Goal: Navigation & Orientation: Find specific page/section

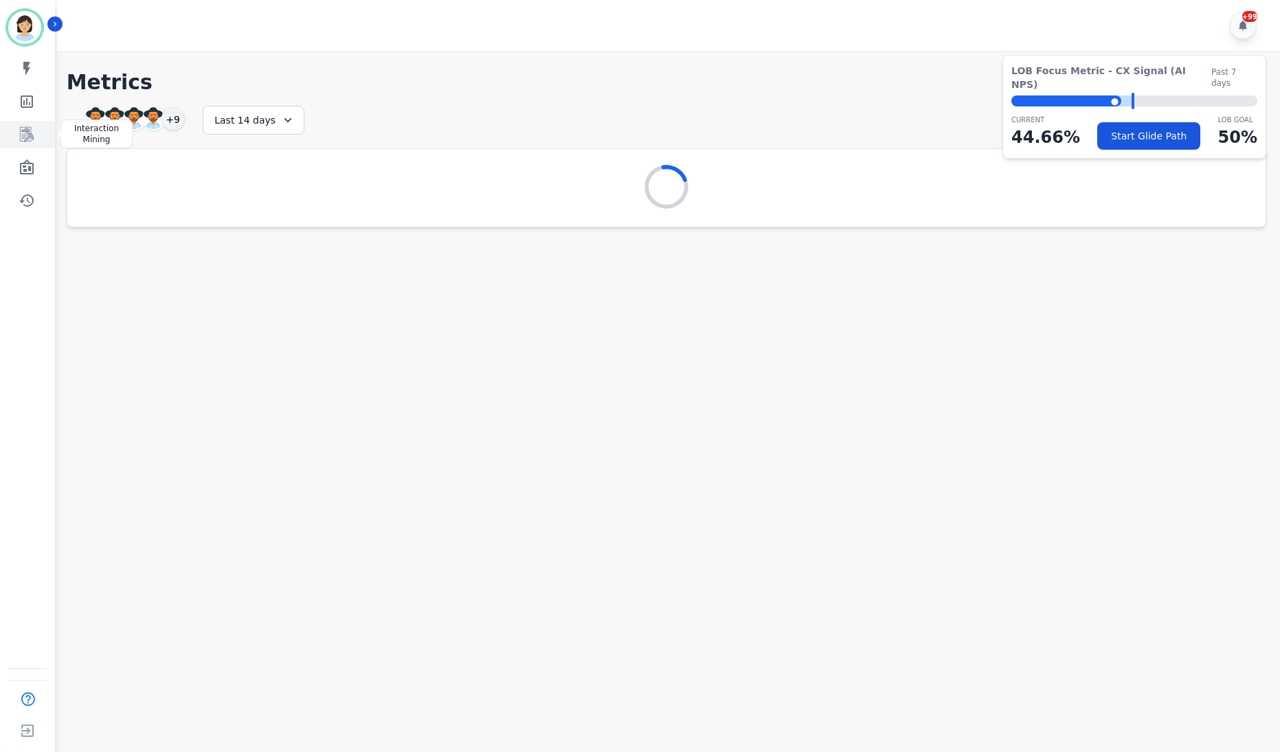
drag, startPoint x: 21, startPoint y: 134, endPoint x: 27, endPoint y: 145, distance: 12.6
click at [21, 134] on icon "Sidebar" at bounding box center [27, 134] width 14 height 15
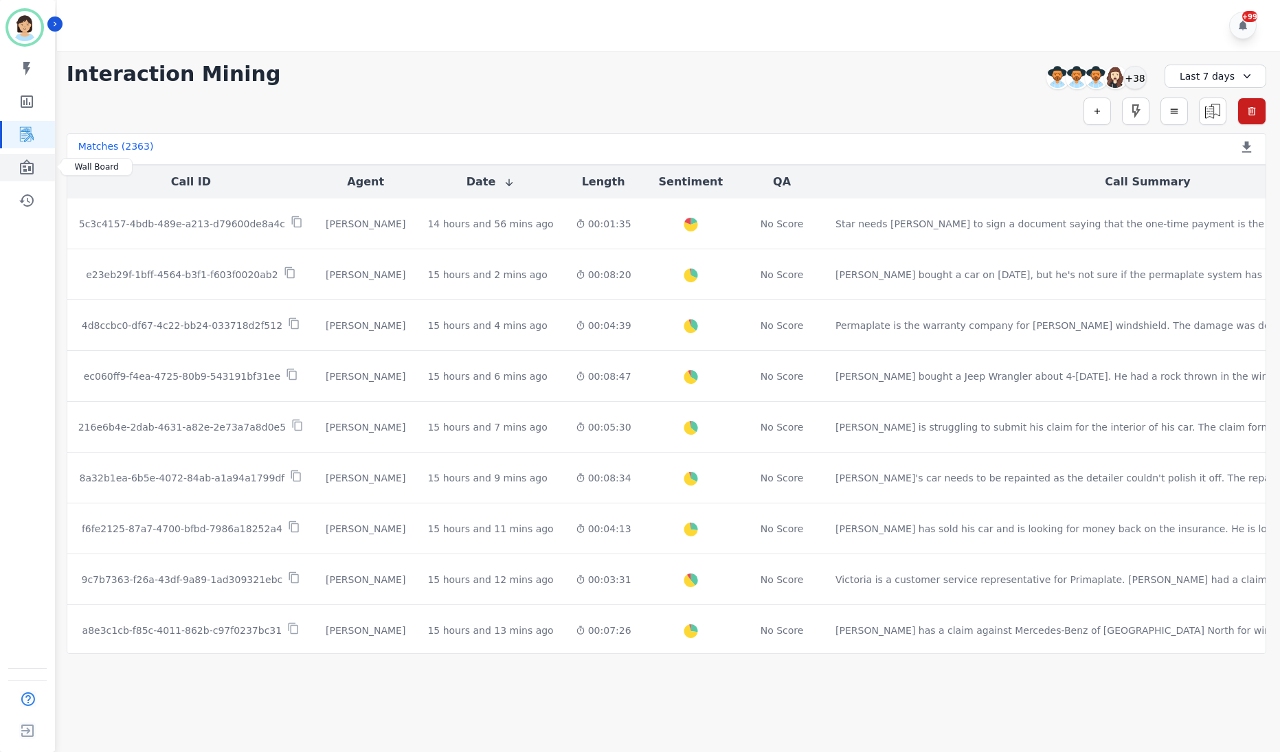
click at [16, 169] on link "Sidebar" at bounding box center [28, 167] width 53 height 27
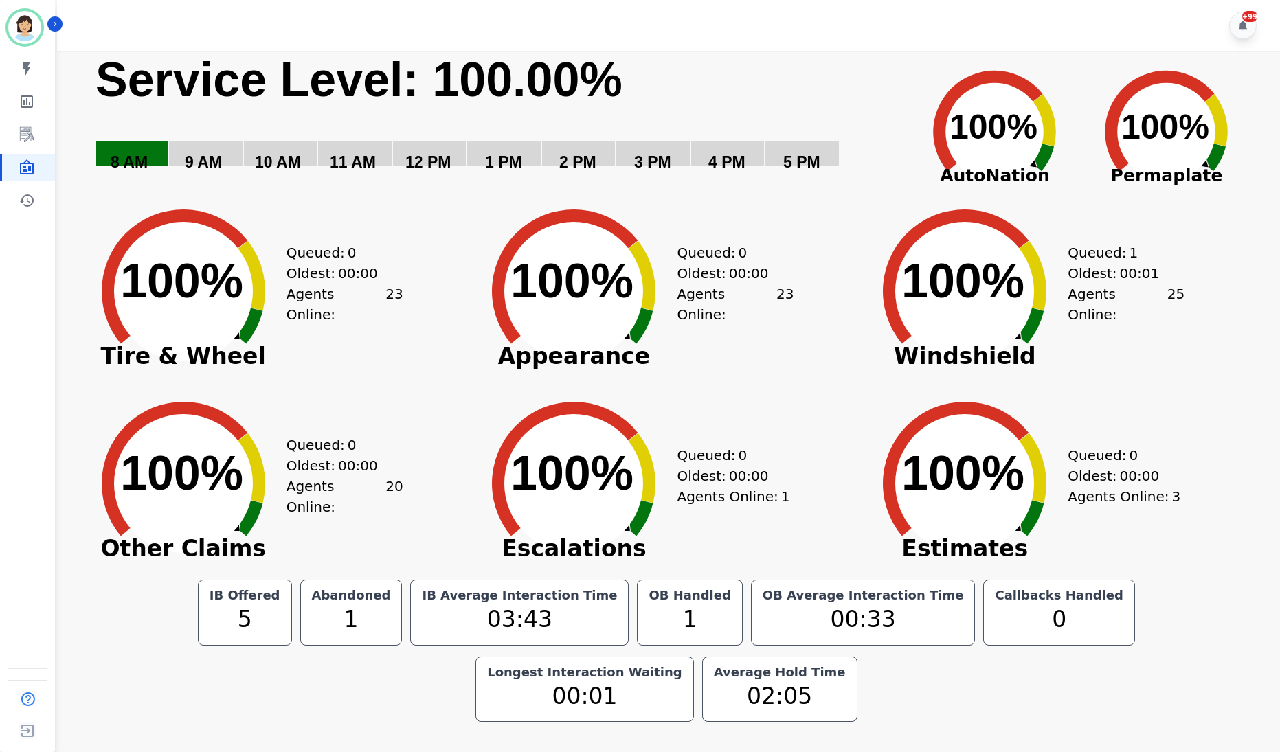
drag, startPoint x: 32, startPoint y: 383, endPoint x: 70, endPoint y: 381, distance: 38.5
click at [32, 383] on div "Javiera Carrasco ID: javiera.carrasco@permaplate.com My skills My Metrics Inter…" at bounding box center [27, 376] width 55 height 752
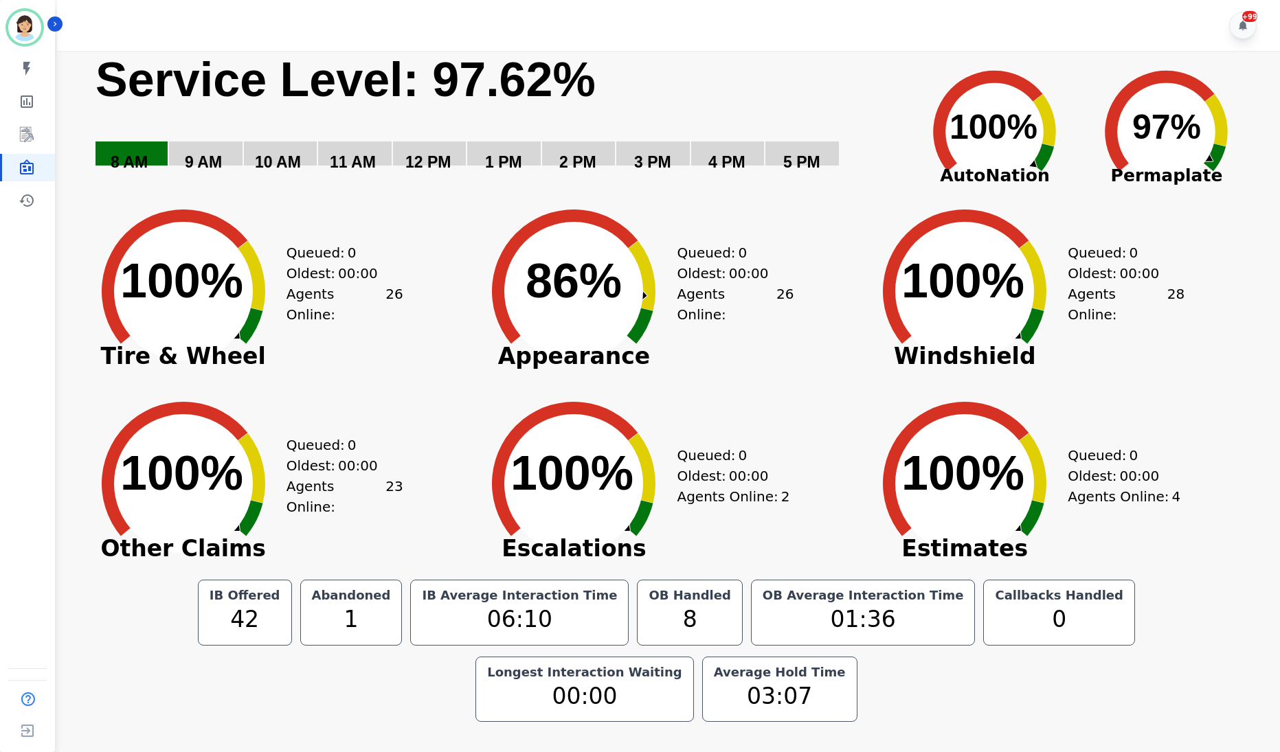
click at [1035, 427] on icon "Created with Highcharts 10.3.3 100% ​ 100%" at bounding box center [965, 473] width 206 height 192
click at [427, 304] on div "Created with Highcharts 10.3.3 100% ​ 100% Tire & Wheel Queued: 0 Oldest: 00:00…" at bounding box center [275, 281] width 391 height 192
